Goal: Task Accomplishment & Management: Use online tool/utility

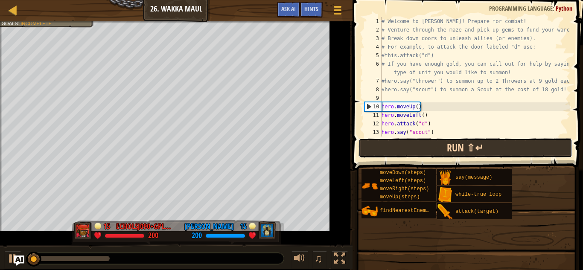
click at [477, 142] on button "Run ⇧↵" at bounding box center [466, 148] width 214 height 20
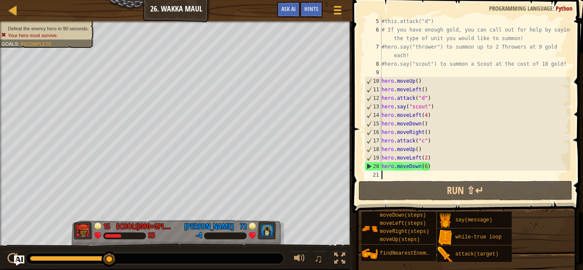
scroll to position [43, 0]
click at [430, 156] on div "#this.attack("d") # If you have enough gold, you can call out for help by sayin…" at bounding box center [475, 106] width 190 height 179
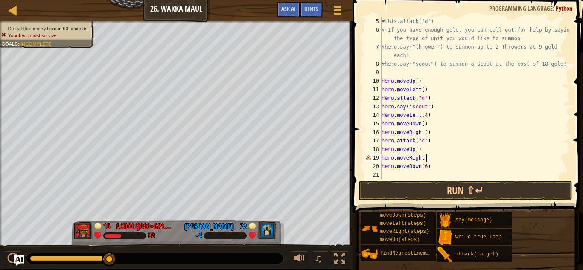
scroll to position [4, 6]
click at [427, 161] on div "#this.attack("d") # If you have enough gold, you can call out for help by sayin…" at bounding box center [475, 106] width 190 height 179
click at [428, 167] on div "#this.attack("d") # If you have enough gold, you can call out for help by sayin…" at bounding box center [475, 106] width 190 height 179
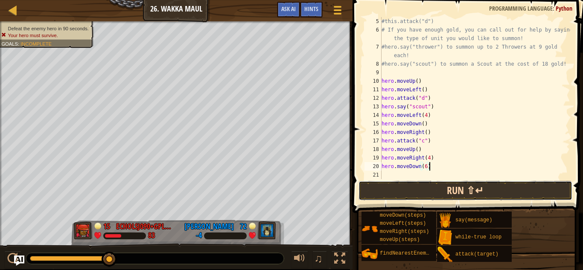
click at [444, 192] on button "Run ⇧↵" at bounding box center [466, 191] width 214 height 20
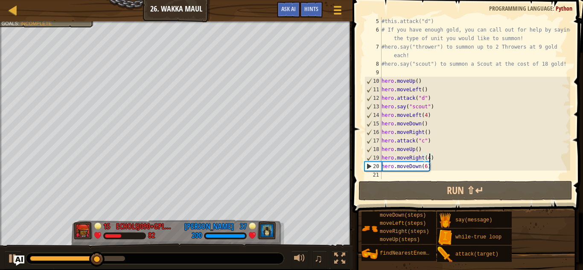
click at [430, 158] on div "#this.attack("d") # If you have enough gold, you can call out for help by sayin…" at bounding box center [475, 106] width 190 height 179
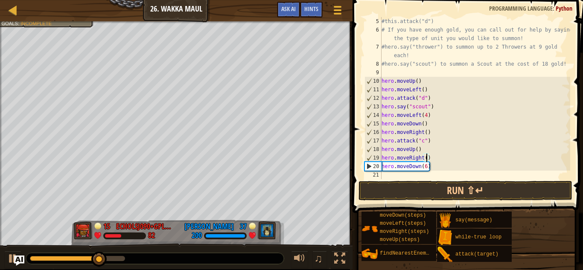
scroll to position [4, 7]
type textarea "hero.moveRight(5)"
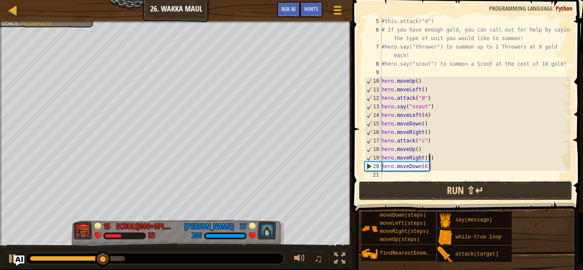
click at [438, 188] on button "Run ⇧↵" at bounding box center [466, 191] width 214 height 20
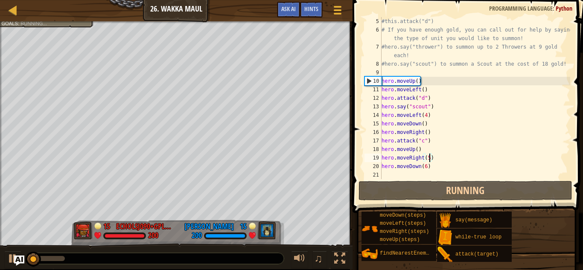
click at [405, 173] on div "#this.attack("d") # If you have enough gold, you can call out for help by sayin…" at bounding box center [475, 106] width 190 height 179
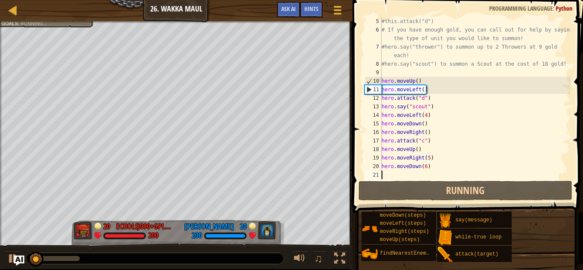
scroll to position [4, 0]
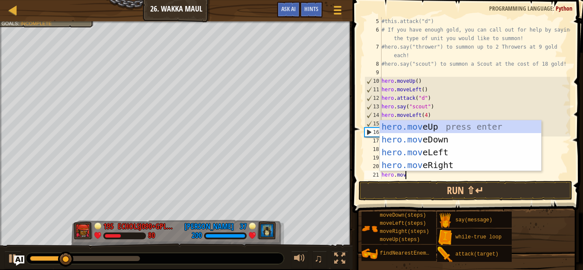
type textarea "hero.move"
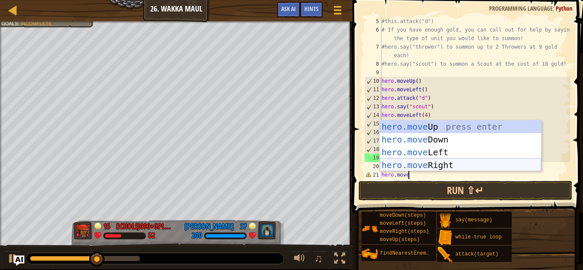
click at [412, 165] on div "hero.move Up press enter hero.move Down press enter hero.move Left press enter …" at bounding box center [460, 158] width 161 height 77
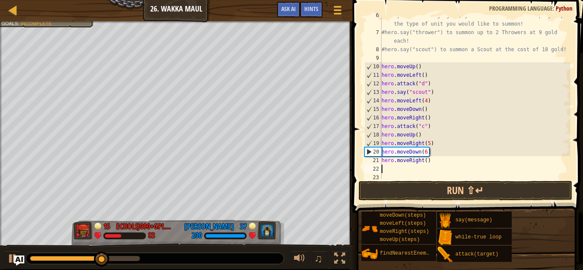
scroll to position [60, 0]
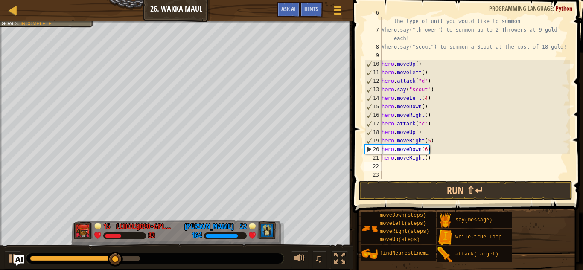
click at [427, 158] on div "# If you have enough gold, you can call out for help by saying the type of unit…" at bounding box center [475, 103] width 190 height 188
type textarea "hero.moveRight(2)"
click at [402, 167] on div "# If you have enough gold, you can call out for help by saying the type of unit…" at bounding box center [475, 103] width 190 height 188
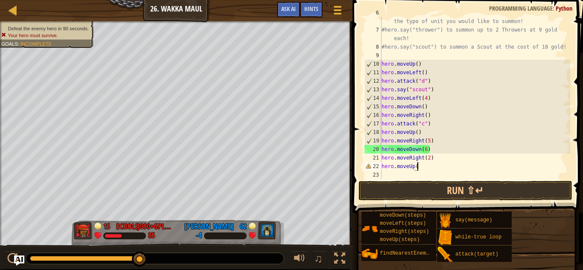
scroll to position [4, 5]
type textarea "hero.moveUp()"
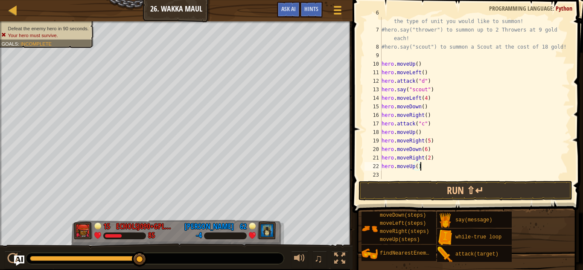
click at [393, 172] on div "# If you have enough gold, you can call out for help by saying the type of unit…" at bounding box center [475, 103] width 190 height 188
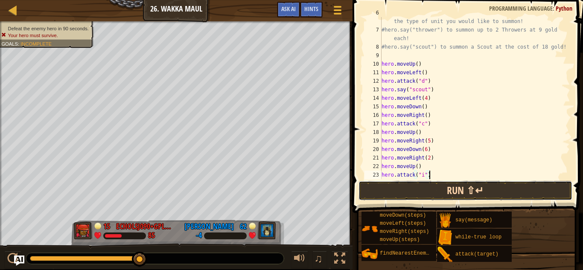
click at [415, 187] on button "Run ⇧↵" at bounding box center [466, 191] width 214 height 20
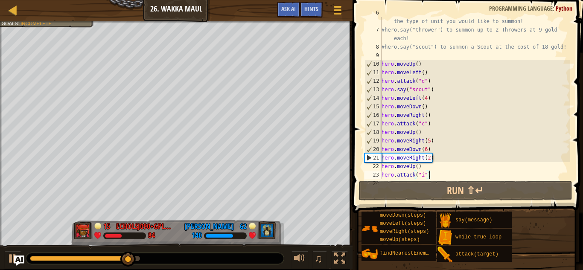
click at [423, 158] on div "# If you have enough gold, you can call out for help by saying the type of unit…" at bounding box center [475, 103] width 190 height 188
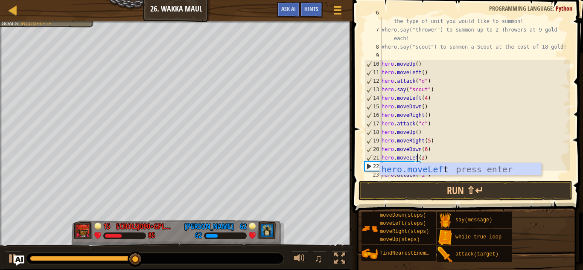
scroll to position [4, 6]
type textarea "hero.moveLeft(2)"
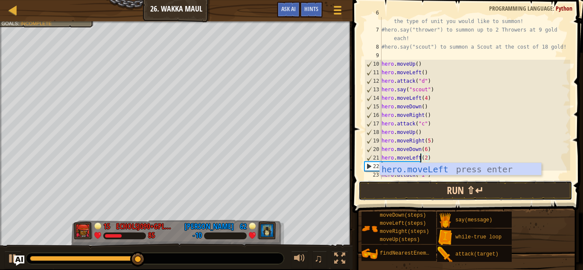
click at [431, 193] on button "Run ⇧↵" at bounding box center [466, 191] width 214 height 20
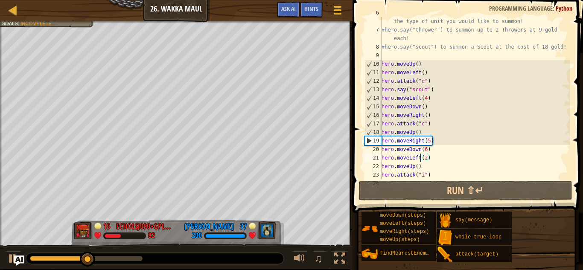
scroll to position [68, 0]
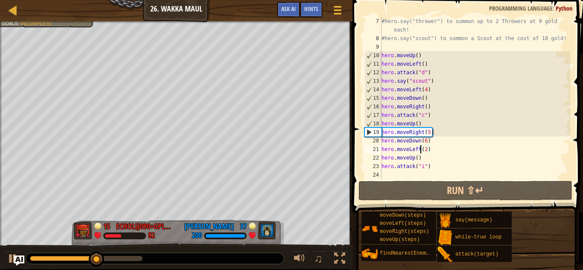
click at [397, 174] on div "#hero.say("thrower") to summon up to 2 Throwers at 9 gold each! #hero.say("scou…" at bounding box center [475, 111] width 190 height 188
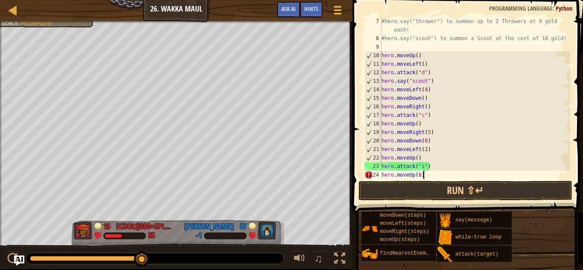
scroll to position [4, 6]
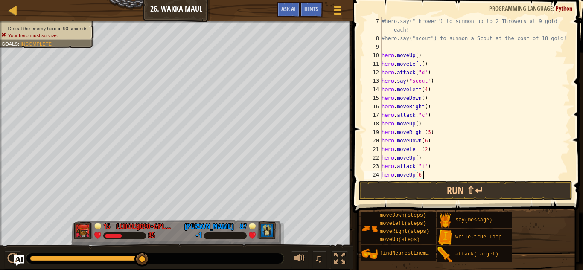
click at [420, 180] on span at bounding box center [468, 94] width 237 height 238
click at [421, 183] on button "Run ⇧↵" at bounding box center [466, 191] width 214 height 20
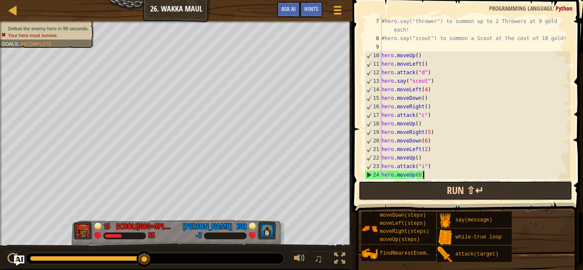
click at [424, 190] on button "Run ⇧↵" at bounding box center [466, 191] width 214 height 20
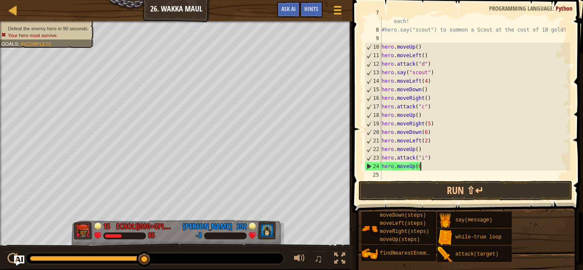
scroll to position [4, 5]
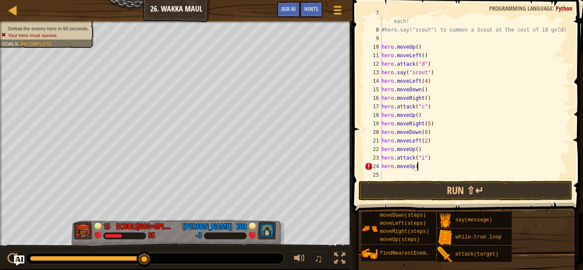
type textarea "hero.moveUp()"
click at [401, 178] on div "#hero.say("thrower") to summon up to 2 Throwers at 9 gold each! #hero.say("scou…" at bounding box center [475, 103] width 190 height 188
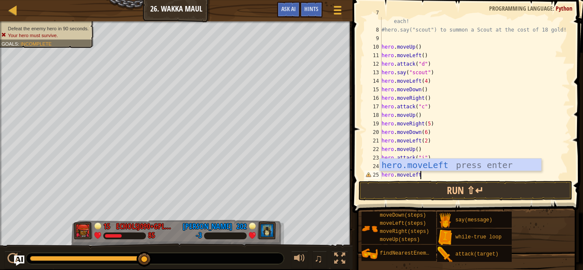
scroll to position [4, 6]
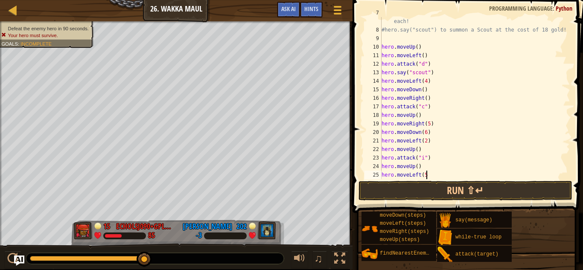
type textarea "hero.moveLeft(5)"
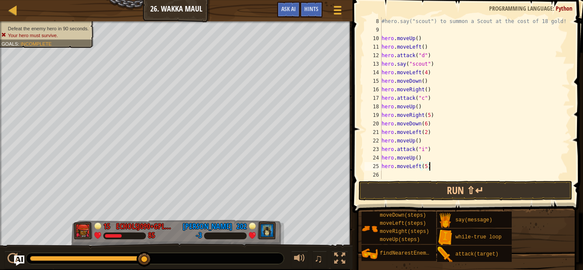
scroll to position [85, 0]
click at [397, 174] on div "#hero.say("scout") to summon a Scout at the cost of 18 gold! hero . moveUp ( ) …" at bounding box center [475, 106] width 190 height 179
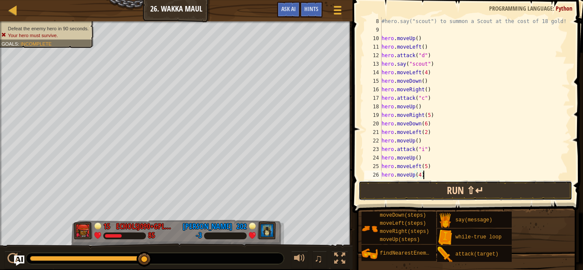
click at [422, 189] on button "Run ⇧↵" at bounding box center [466, 191] width 214 height 20
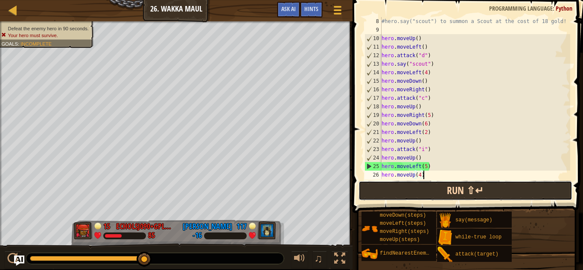
click at [422, 189] on button "Run ⇧↵" at bounding box center [466, 191] width 214 height 20
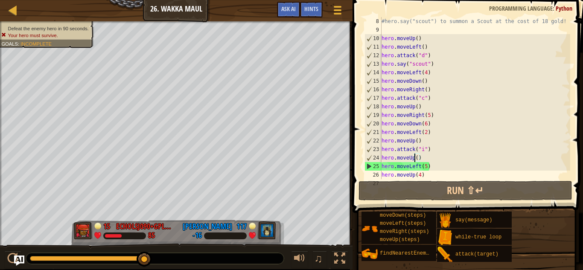
click at [415, 158] on div "#hero.say("scout") to summon a Scout at the cost of 18 gold! hero . moveUp ( ) …" at bounding box center [475, 106] width 190 height 179
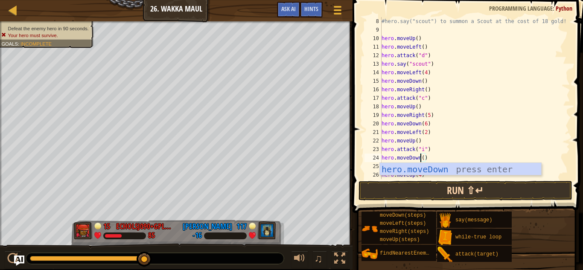
type textarea "hero.moveDown()"
click at [417, 186] on button "Run ⇧↵" at bounding box center [466, 191] width 214 height 20
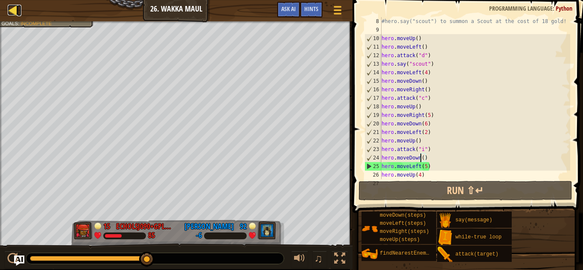
click at [17, 13] on div at bounding box center [13, 10] width 11 height 11
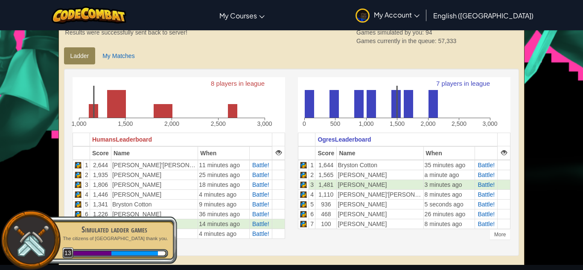
scroll to position [188, 0]
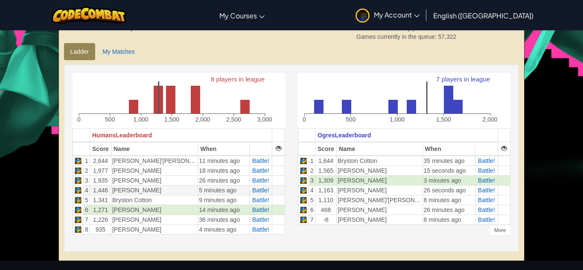
click at [183, 191] on td "[PERSON_NAME]" at bounding box center [154, 190] width 87 height 10
click at [252, 190] on span "Battle!" at bounding box center [260, 190] width 17 height 7
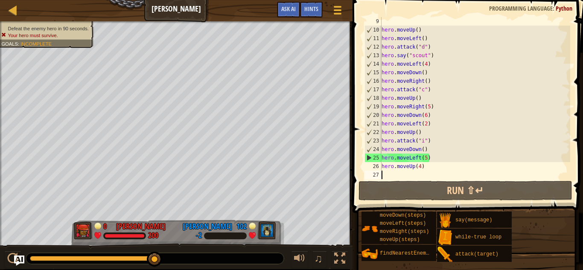
scroll to position [94, 0]
click at [429, 143] on div "hero . moveUp ( ) hero . moveLeft ( ) hero . attack ( "d" ) hero . say ( "scout…" at bounding box center [475, 106] width 190 height 179
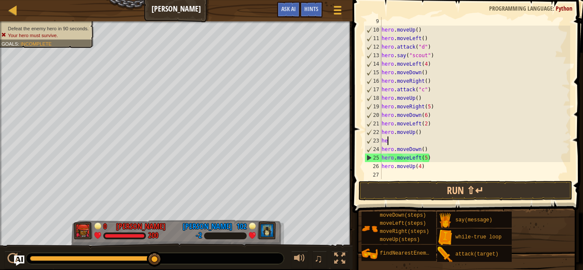
type textarea "h"
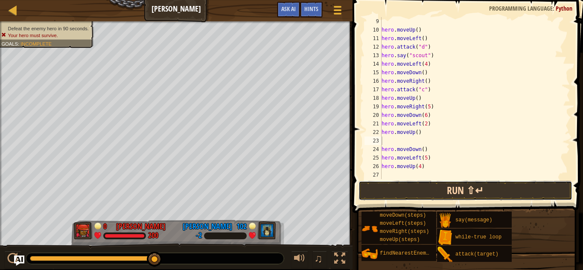
click at [449, 191] on button "Run ⇧↵" at bounding box center [466, 191] width 214 height 20
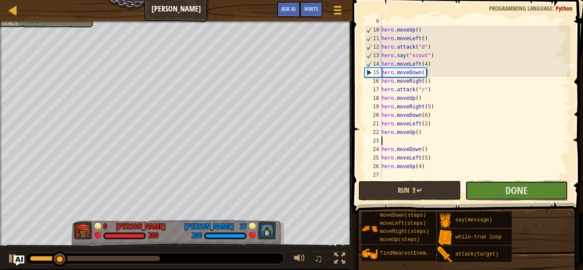
click at [467, 184] on button "Done" at bounding box center [516, 191] width 102 height 20
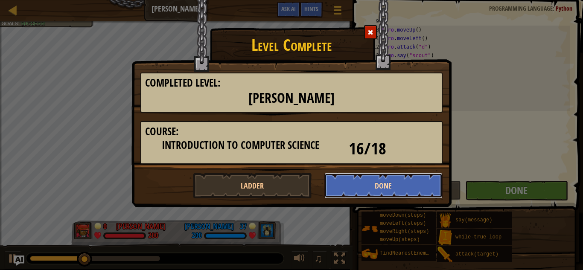
click at [435, 184] on button "Done" at bounding box center [383, 186] width 119 height 26
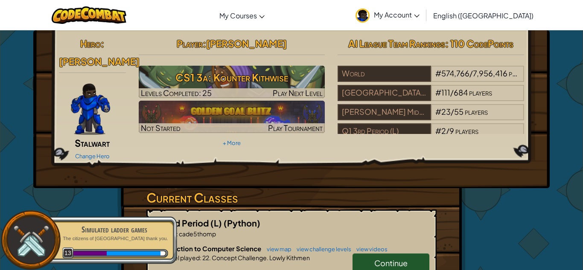
click at [401, 258] on span "Continue" at bounding box center [390, 263] width 33 height 10
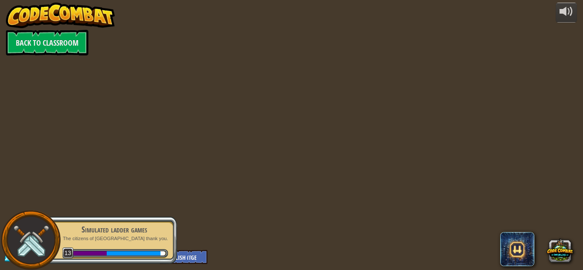
click at [401, 251] on div "powered by Back to Classroom 1182 Level 13 cooperz262+gplus English ([GEOGRAPHI…" at bounding box center [291, 135] width 583 height 270
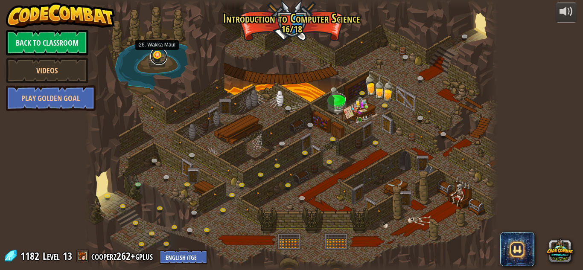
click at [163, 61] on link at bounding box center [158, 56] width 17 height 17
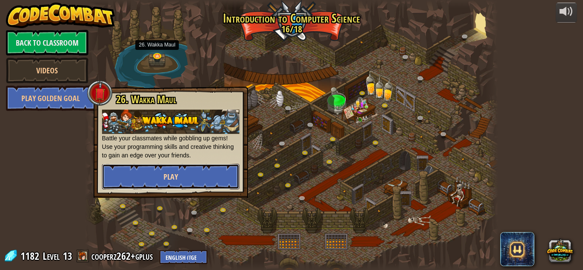
click at [216, 174] on button "Play" at bounding box center [170, 177] width 137 height 26
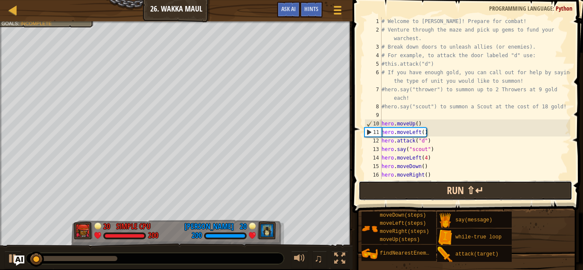
click at [464, 196] on button "Run ⇧↵" at bounding box center [466, 191] width 214 height 20
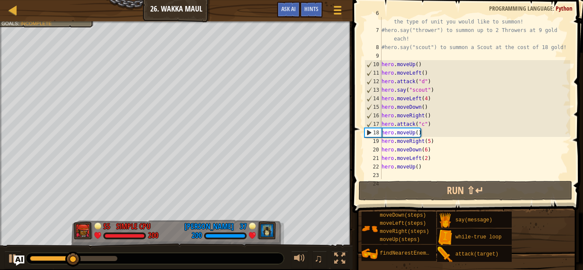
scroll to position [61, 0]
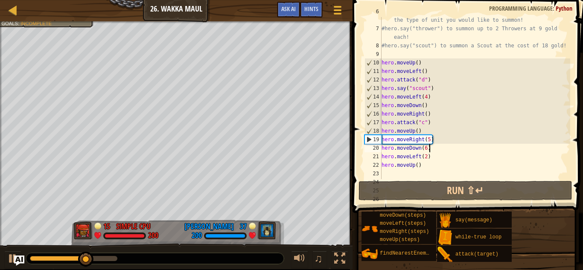
click at [429, 149] on div "# If you have enough gold, you can call out for help by saying the type of unit…" at bounding box center [475, 101] width 190 height 188
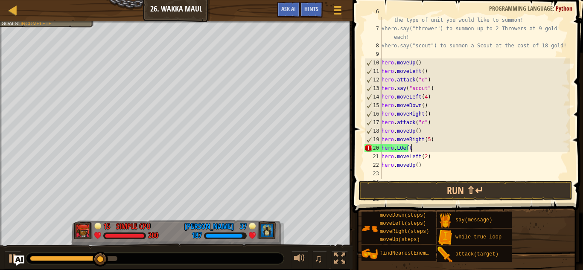
scroll to position [4, 4]
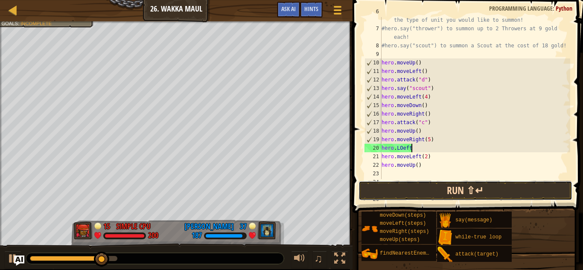
click at [441, 184] on button "Run ⇧↵" at bounding box center [466, 191] width 214 height 20
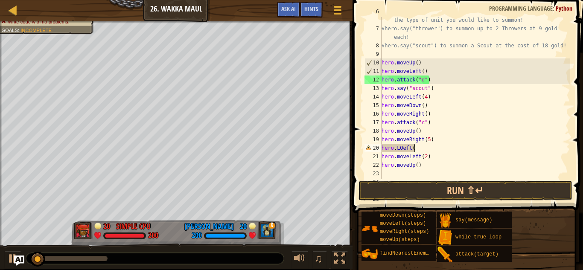
scroll to position [4, 5]
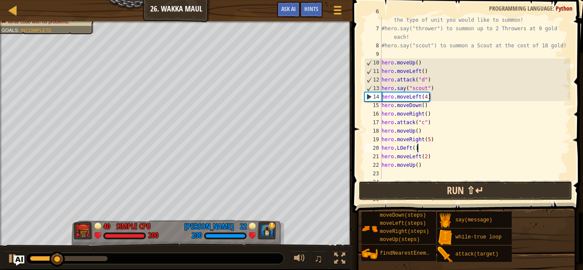
click at [430, 197] on button "Run ⇧↵" at bounding box center [466, 191] width 214 height 20
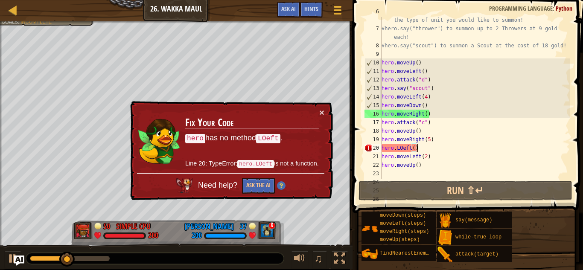
click at [403, 148] on div "# If you have enough gold, you can call out for help by saying the type of unit…" at bounding box center [475, 101] width 190 height 188
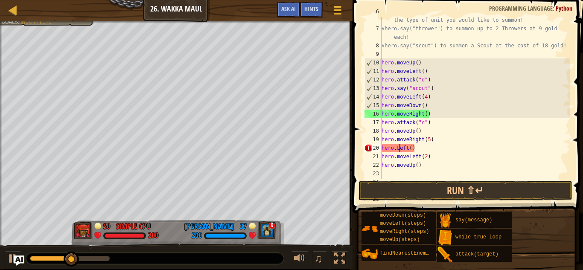
scroll to position [4, 4]
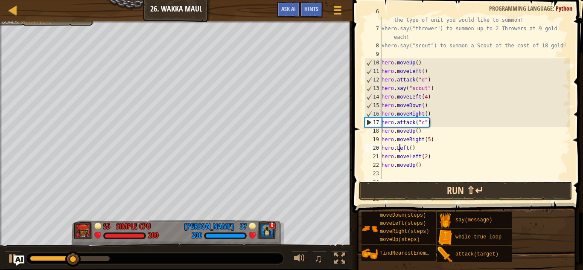
click at [416, 187] on button "Run ⇧↵" at bounding box center [466, 191] width 214 height 20
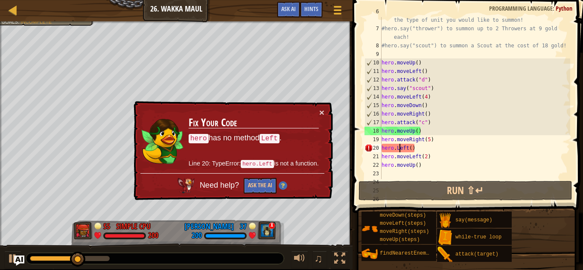
click at [397, 145] on div "# If you have enough gold, you can call out for help by saying the type of unit…" at bounding box center [475, 101] width 190 height 188
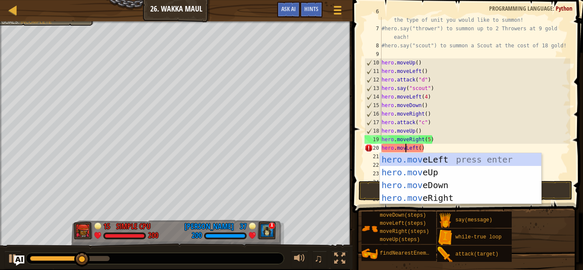
scroll to position [4, 4]
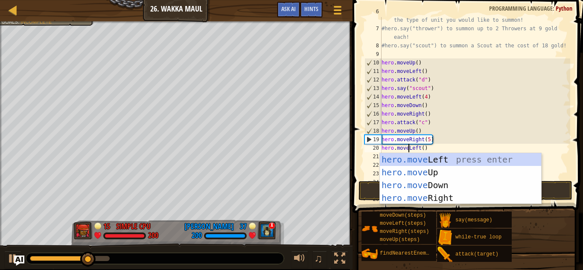
type textarea "hero.moveLeft()"
click at [538, 229] on div "moveDown(steps) moveLeft(steps) moveRight(steps) moveUp(steps) findNearestEnemy…" at bounding box center [469, 236] width 216 height 51
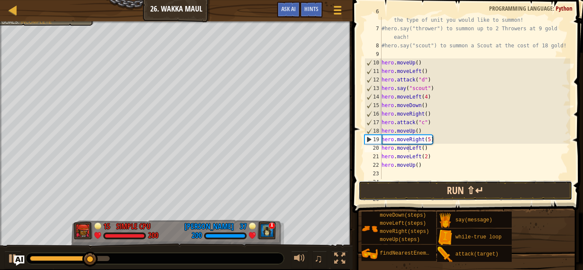
click at [527, 198] on button "Run ⇧↵" at bounding box center [466, 191] width 214 height 20
